Goal: Find specific page/section

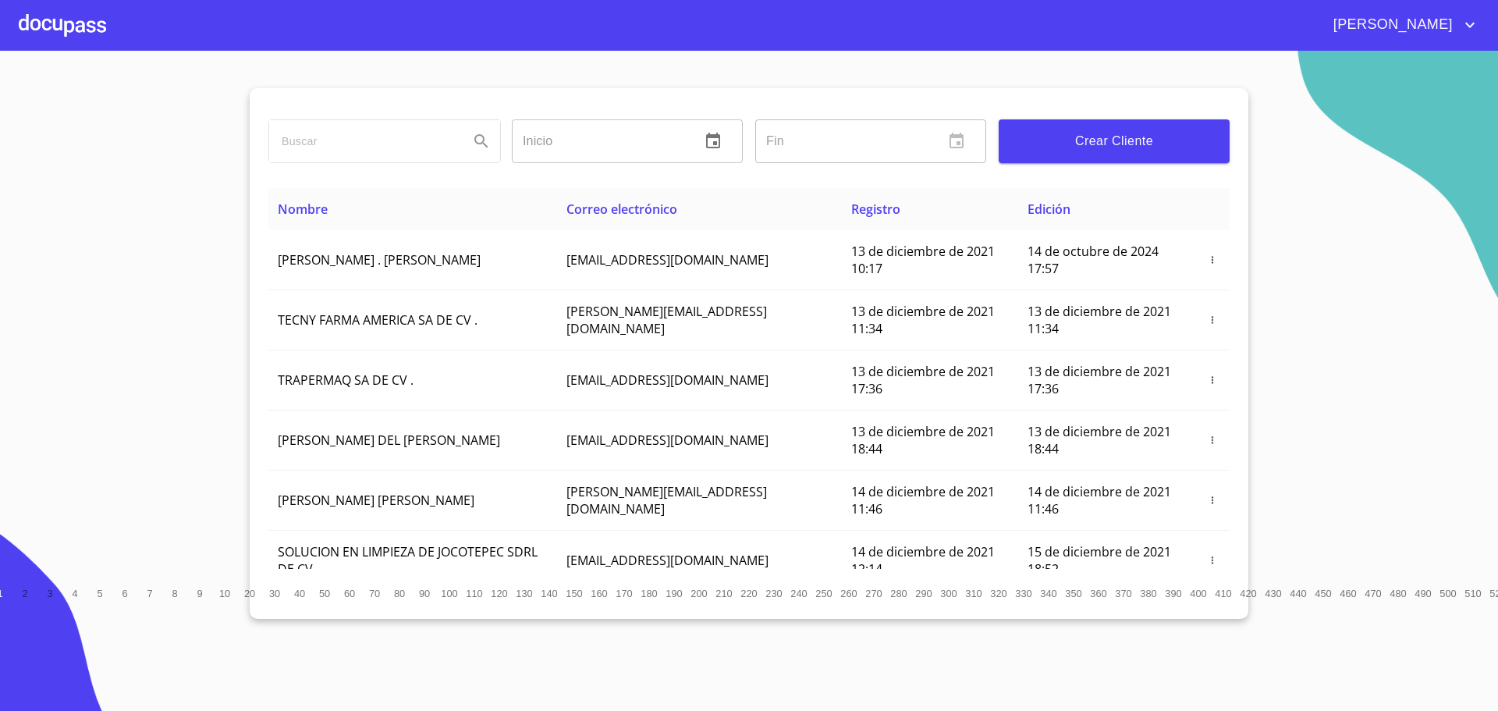
click at [357, 150] on input "search" at bounding box center [362, 141] width 187 height 42
type input "jennifer del socorro"
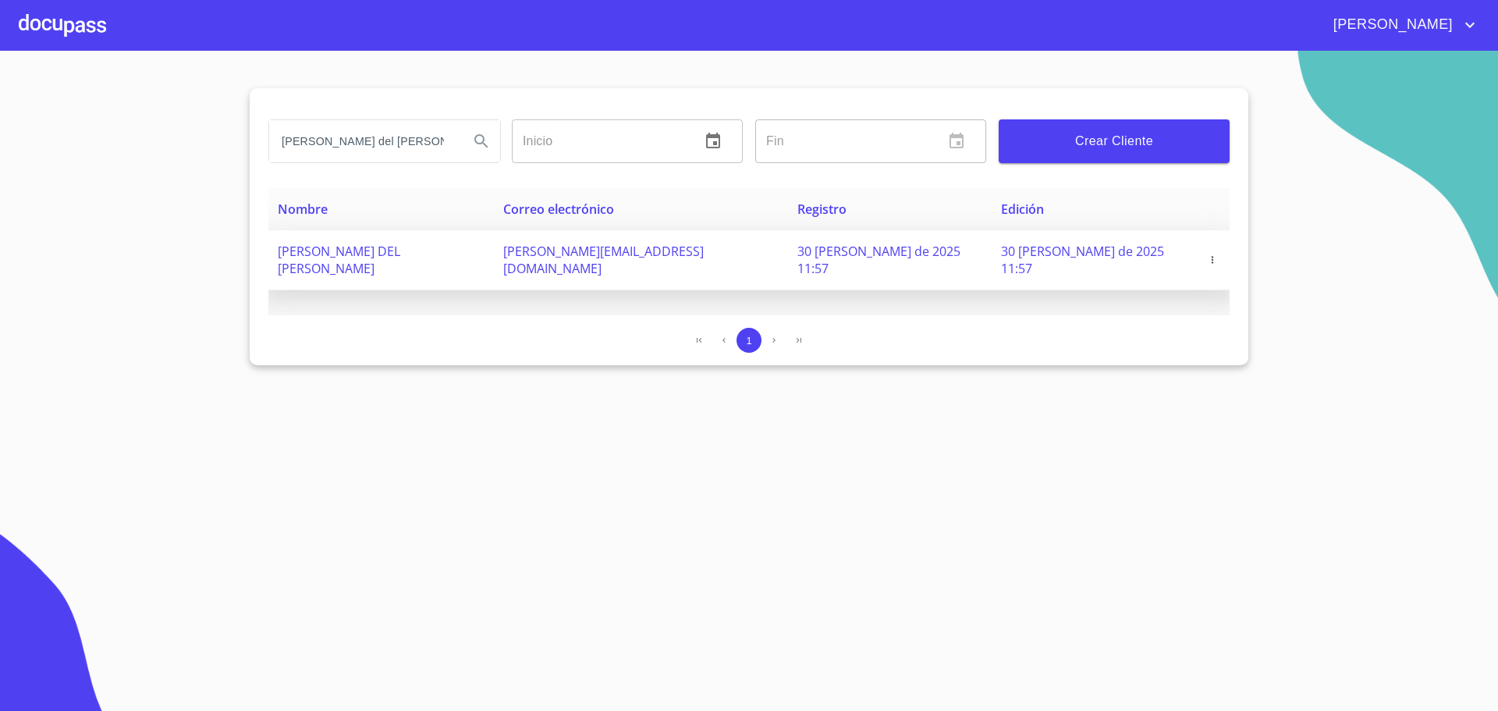
click at [400, 259] on span "[PERSON_NAME] DEL [PERSON_NAME]" at bounding box center [339, 260] width 122 height 34
click at [400, 252] on span "[PERSON_NAME] DEL [PERSON_NAME]" at bounding box center [339, 260] width 122 height 34
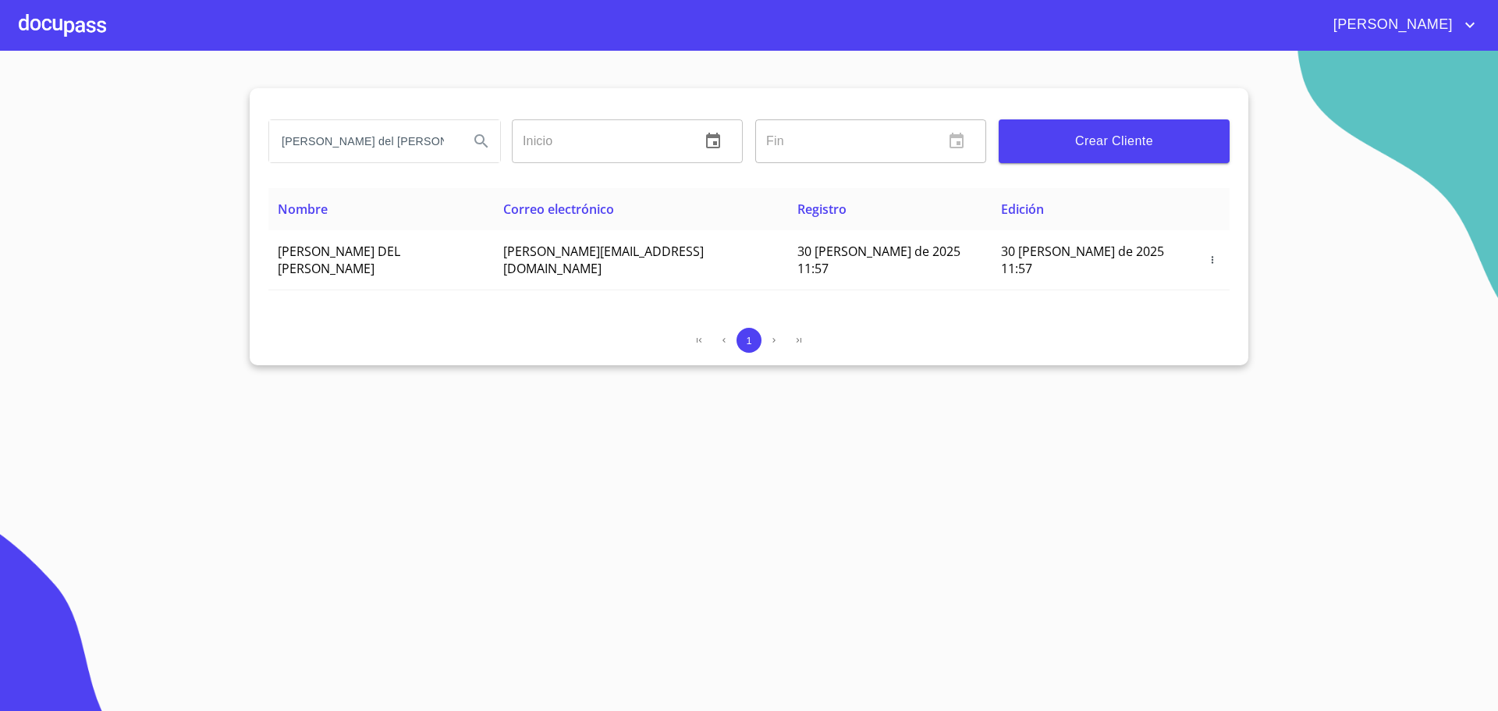
click at [76, 34] on div at bounding box center [62, 25] width 87 height 50
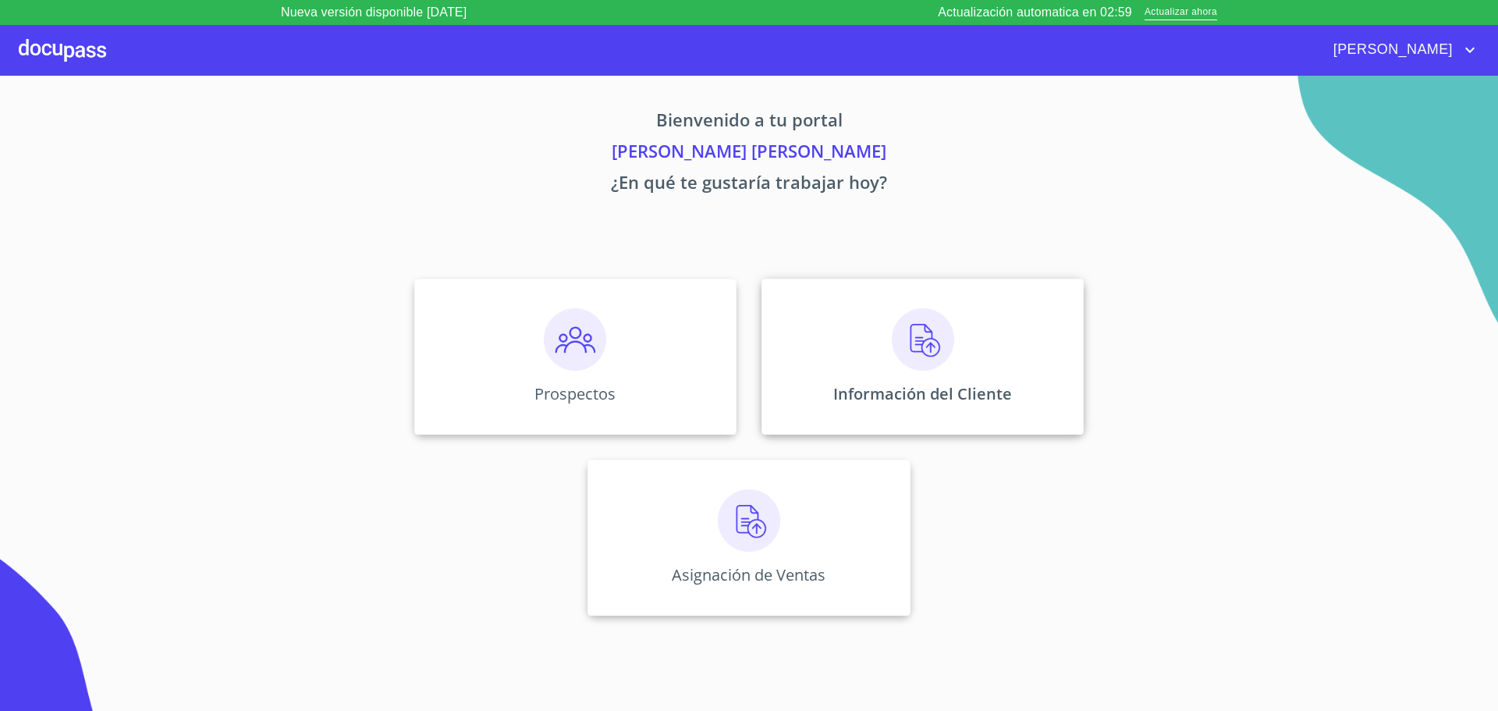
click at [903, 338] on img at bounding box center [923, 339] width 62 height 62
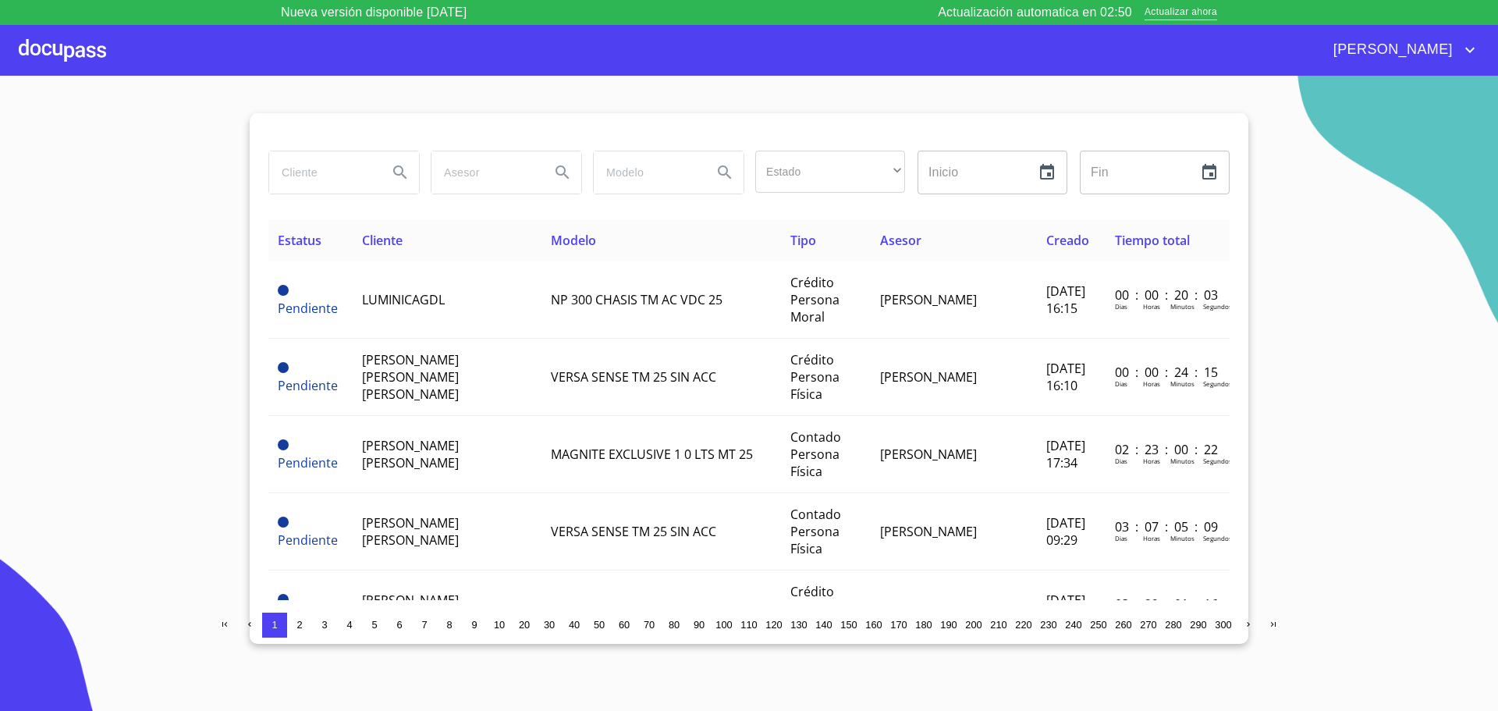
click at [325, 169] on input "search" at bounding box center [322, 172] width 106 height 42
type input "jennifer del socorro"
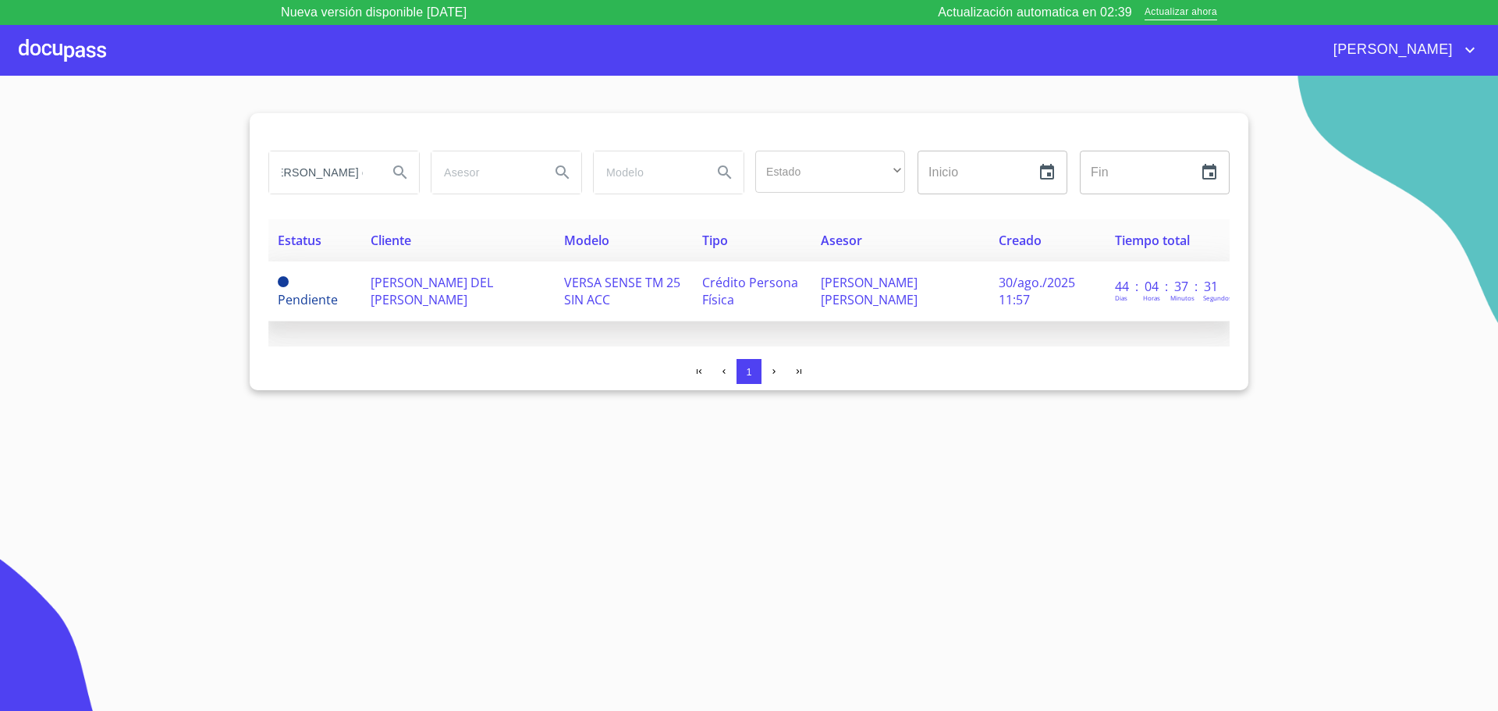
click at [430, 283] on span "[PERSON_NAME] DEL [PERSON_NAME]" at bounding box center [432, 291] width 122 height 34
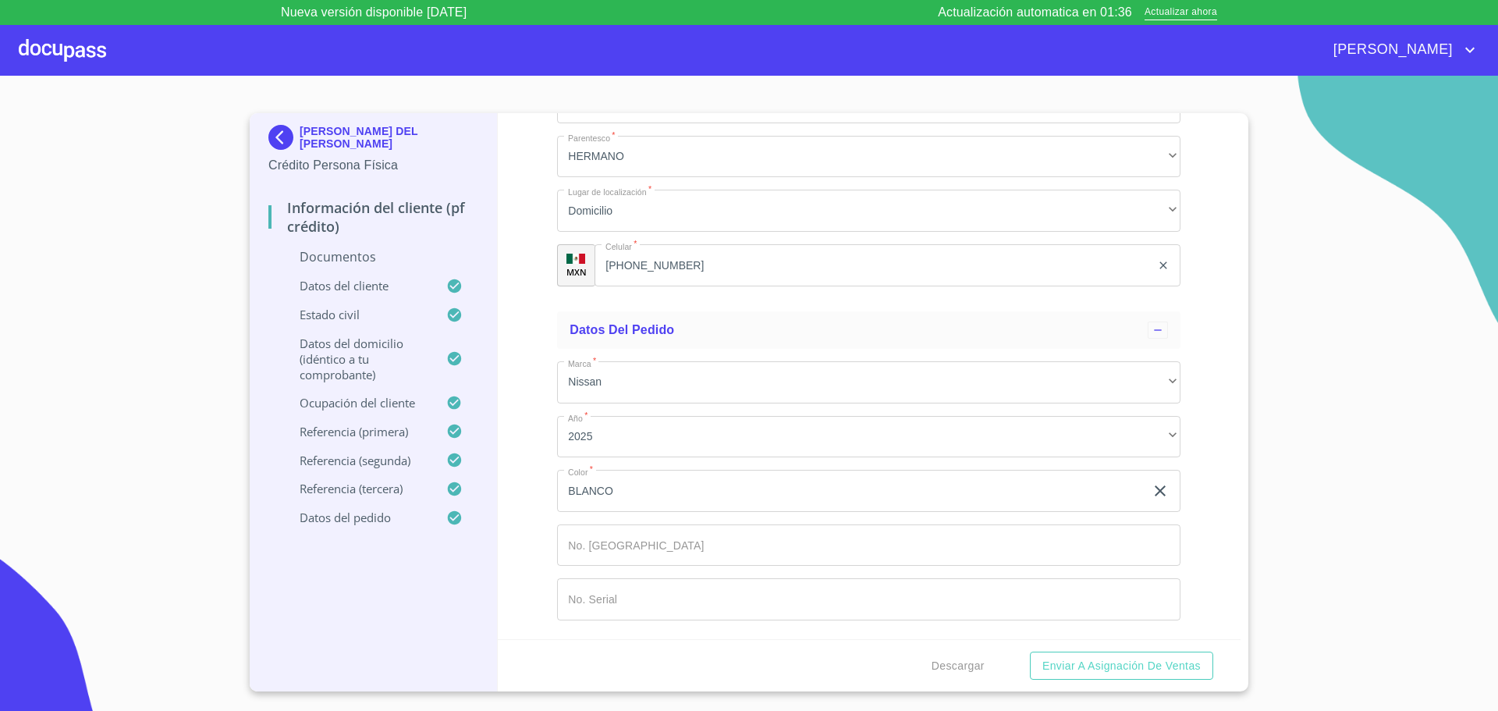
scroll to position [9169, 0]
